Goal: Find specific page/section: Find specific page/section

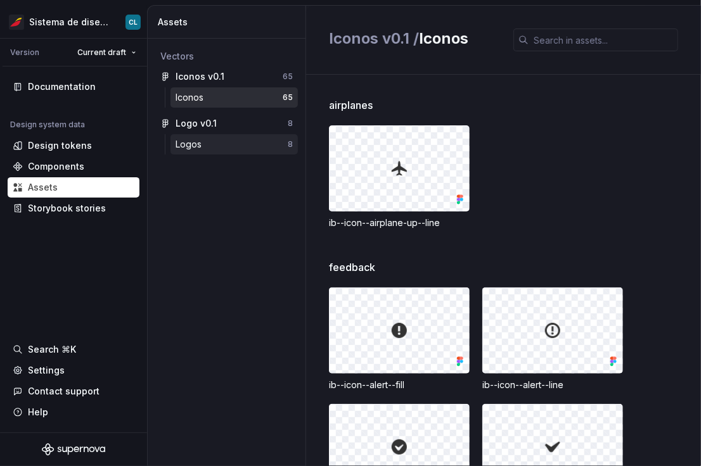
click at [199, 148] on div "Logos" at bounding box center [191, 144] width 31 height 13
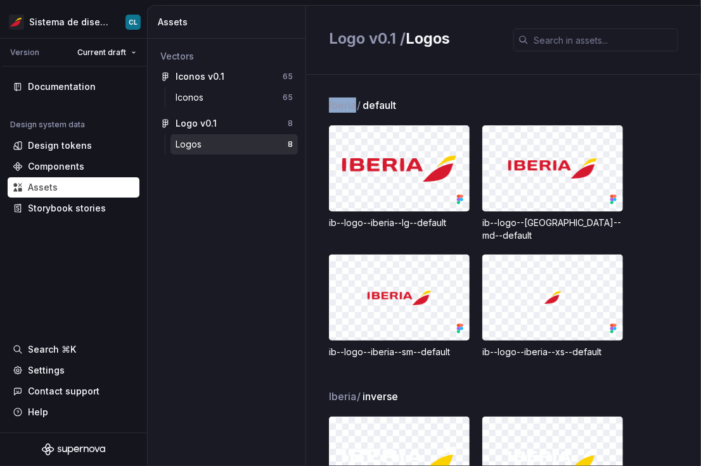
drag, startPoint x: 323, startPoint y: 105, endPoint x: 355, endPoint y: 105, distance: 32.3
click at [355, 105] on div "Iberia / default ib--logo--iberia--lg--default ib--logo--iberia--md--default ib…" at bounding box center [503, 271] width 395 height 392
